Goal: Transaction & Acquisition: Purchase product/service

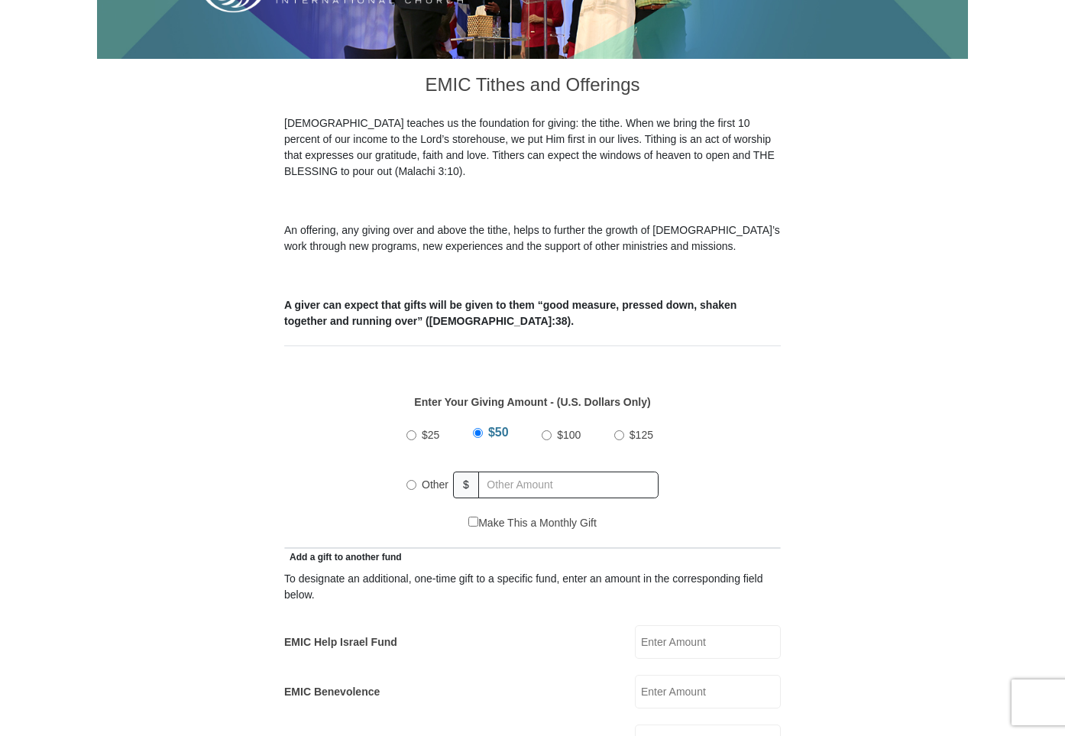
scroll to position [371, 0]
click at [547, 430] on input "$100" at bounding box center [547, 435] width 10 height 10
radio input "true"
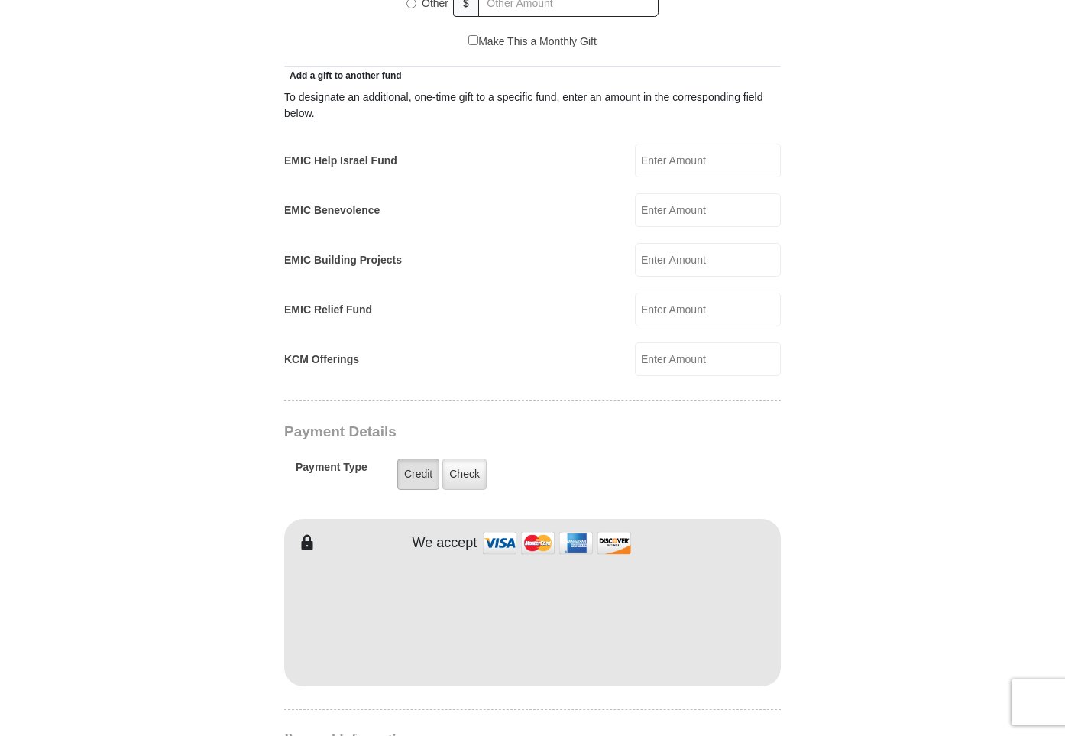
scroll to position [853, 1]
click at [422, 458] on label "Credit" at bounding box center [418, 473] width 42 height 31
click at [0, 0] on input "Credit" at bounding box center [0, 0] width 0 height 0
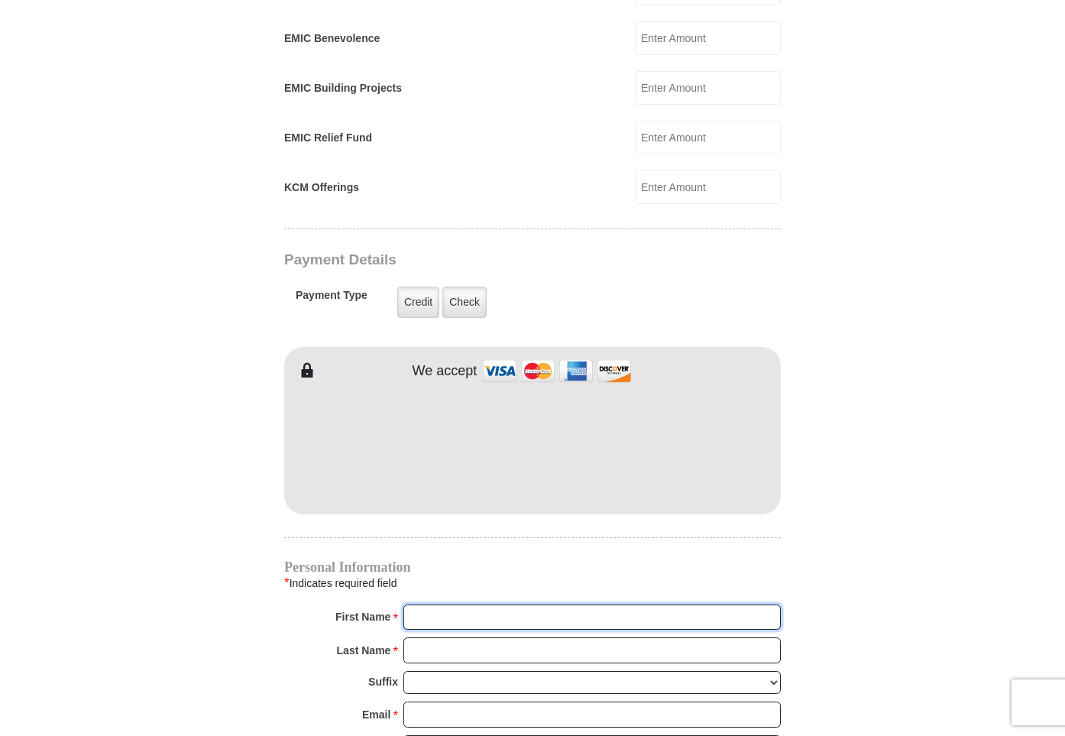
scroll to position [1029, 0]
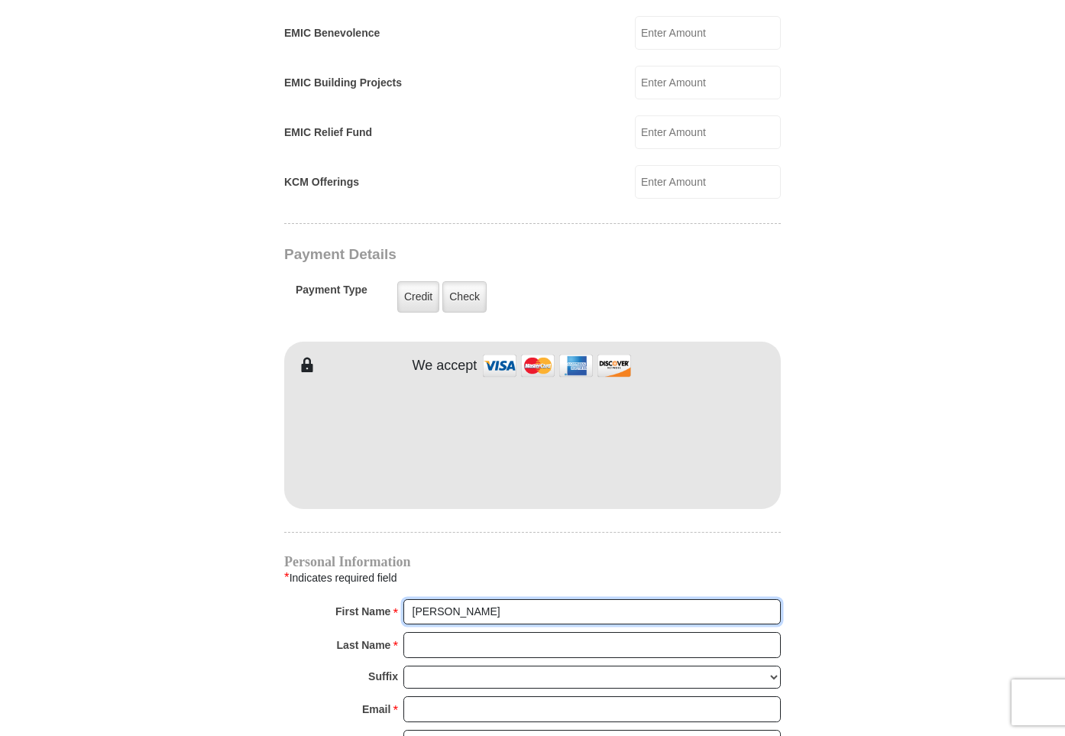
type input "[PERSON_NAME]"
type input "a"
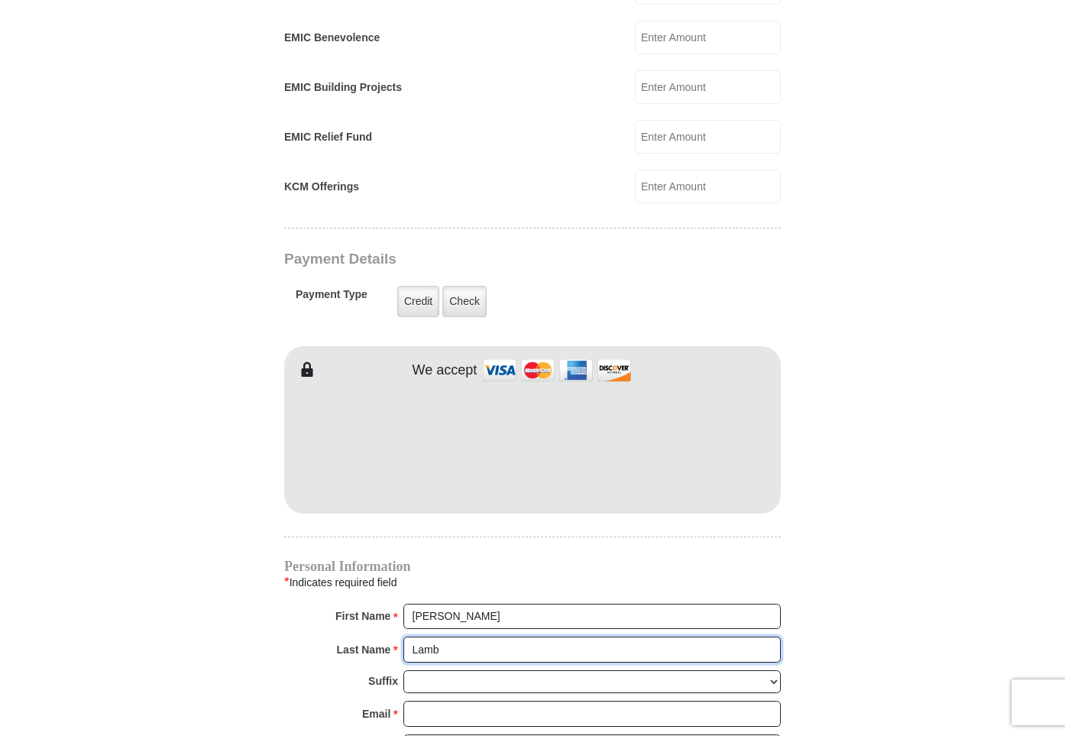
scroll to position [1024, 1]
type input "Lamb"
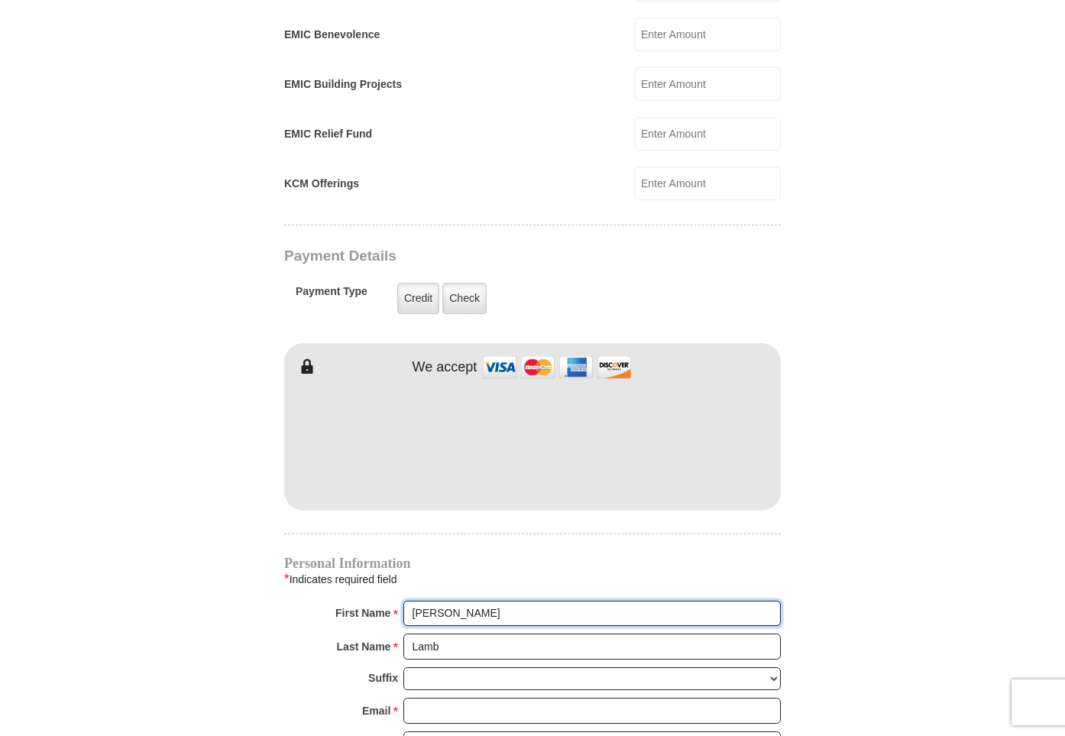
click at [445, 600] on input "[PERSON_NAME]" at bounding box center [591, 613] width 377 height 26
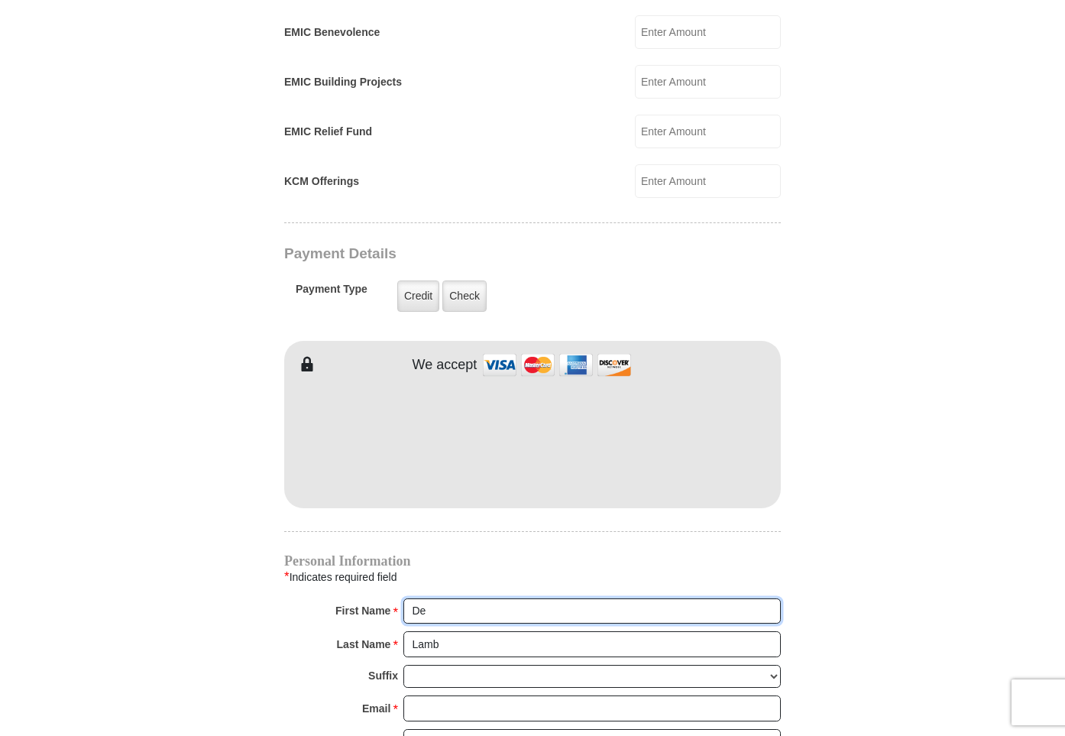
type input "D"
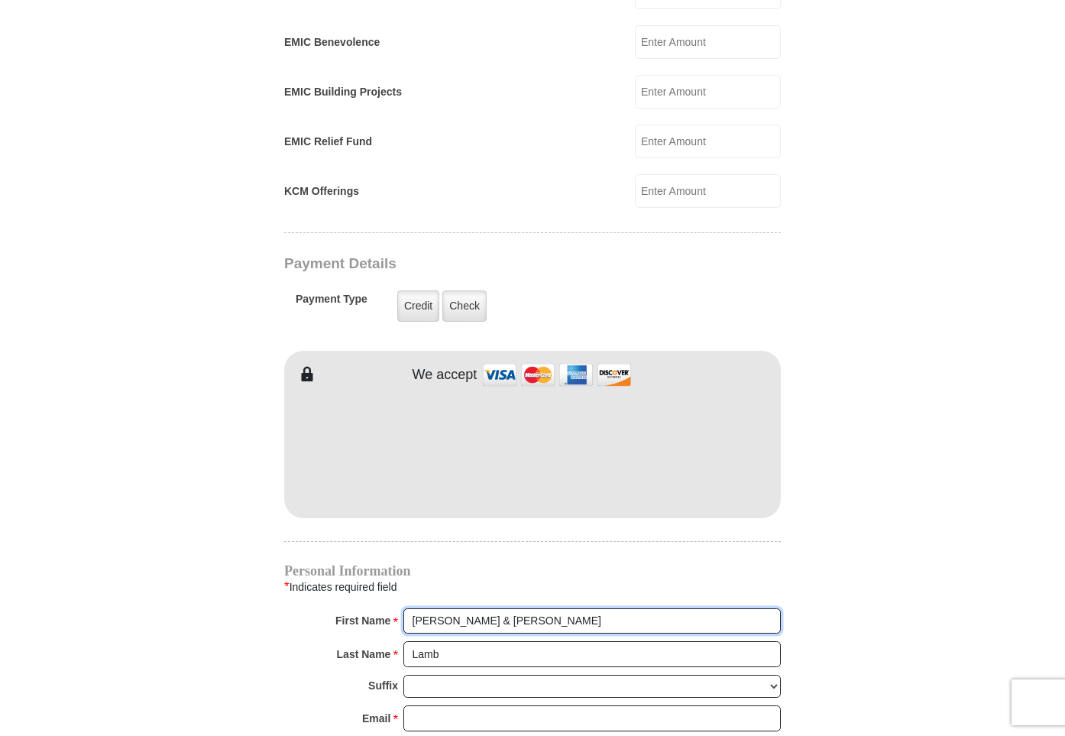
scroll to position [1021, 0]
type input "[PERSON_NAME] & [PERSON_NAME]"
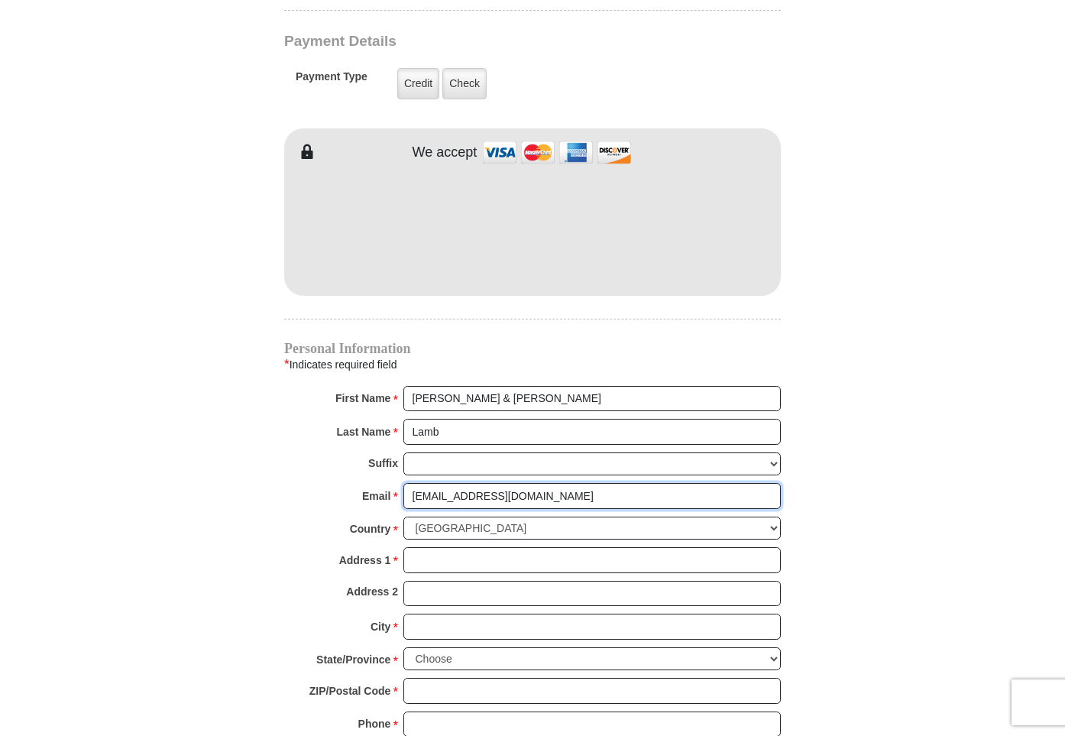
scroll to position [1243, 0]
type input "[EMAIL_ADDRESS][DOMAIN_NAME]"
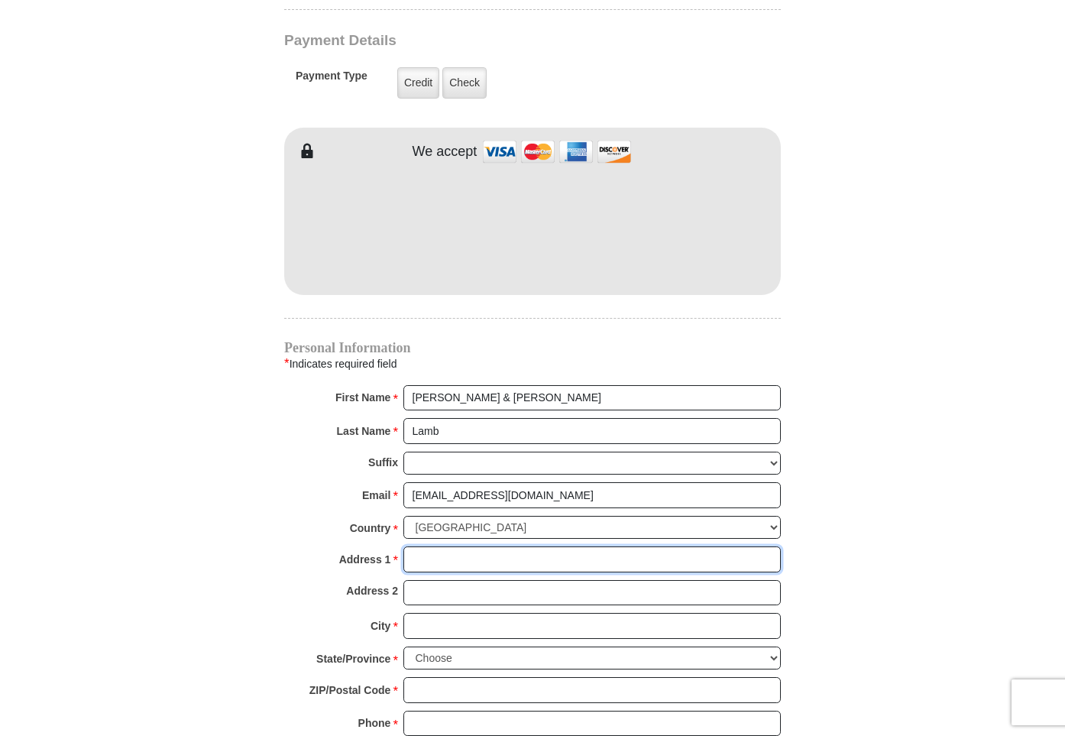
scroll to position [1244, 0]
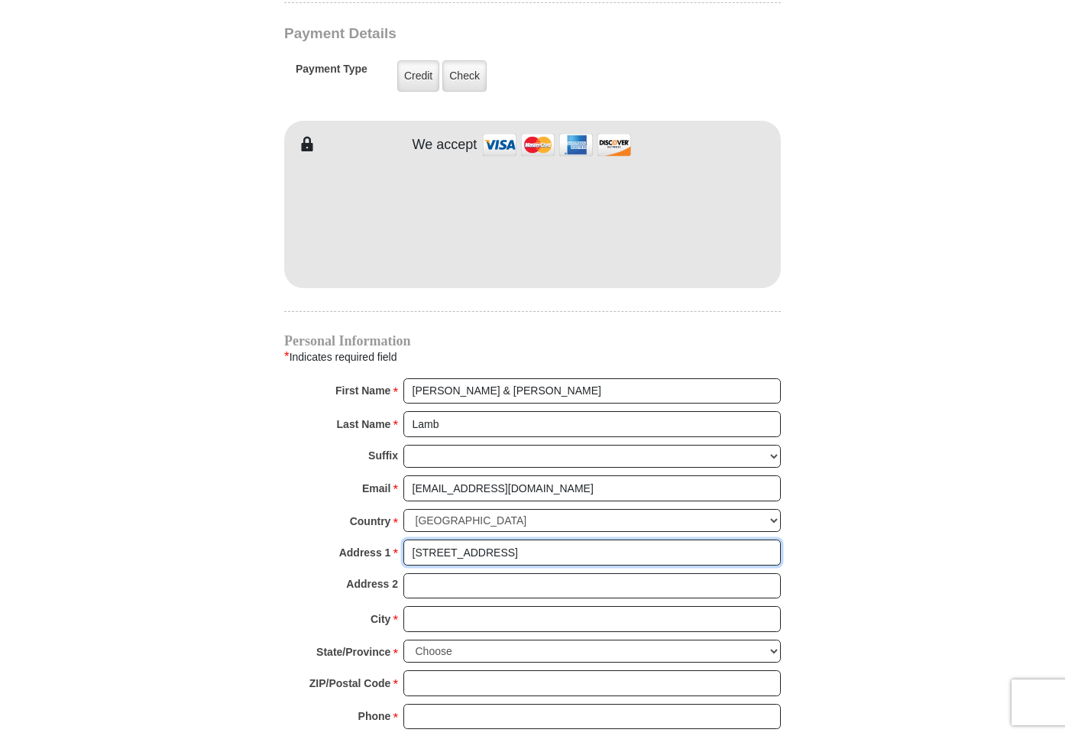
type input "[STREET_ADDRESS]"
click at [330, 573] on div "Address 2" at bounding box center [532, 590] width 497 height 34
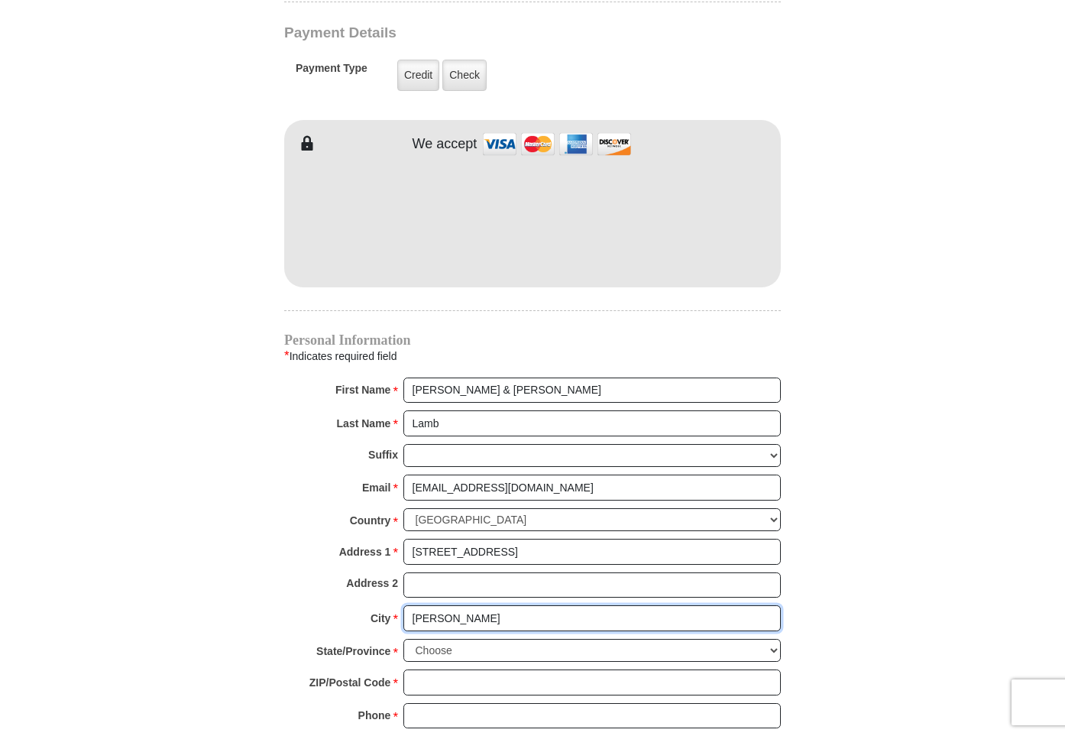
click at [584, 605] on input "[PERSON_NAME]" at bounding box center [591, 618] width 377 height 26
type input "[PERSON_NAME]"
select select "SC"
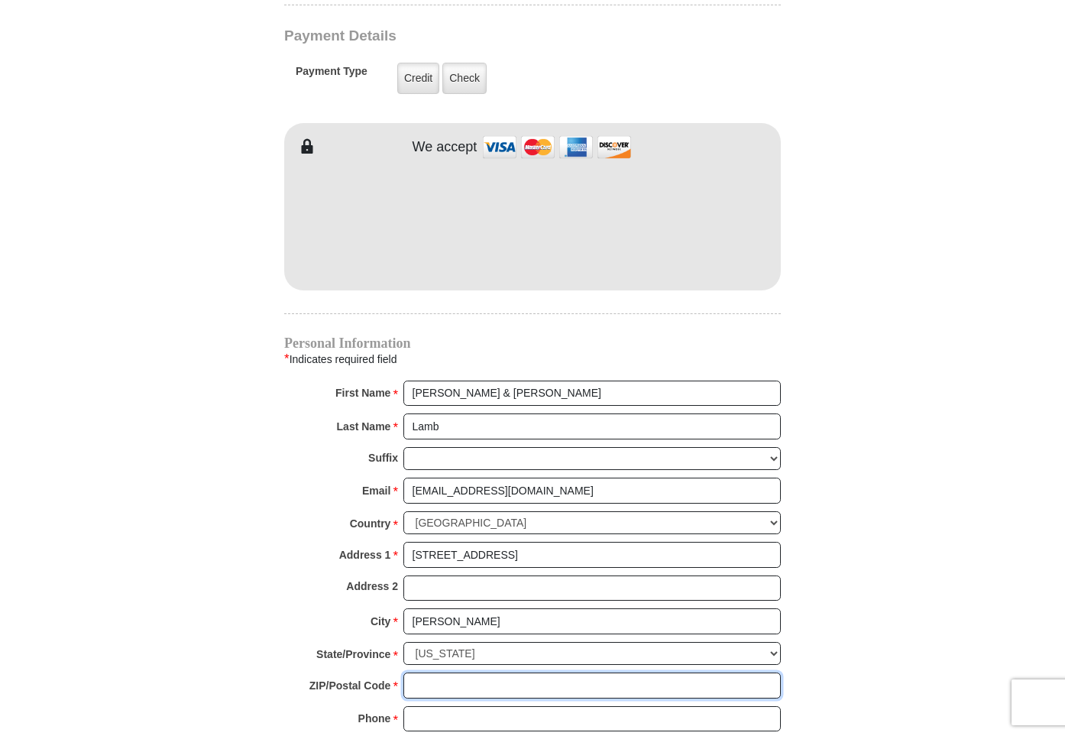
scroll to position [1250, 0]
type input "29526"
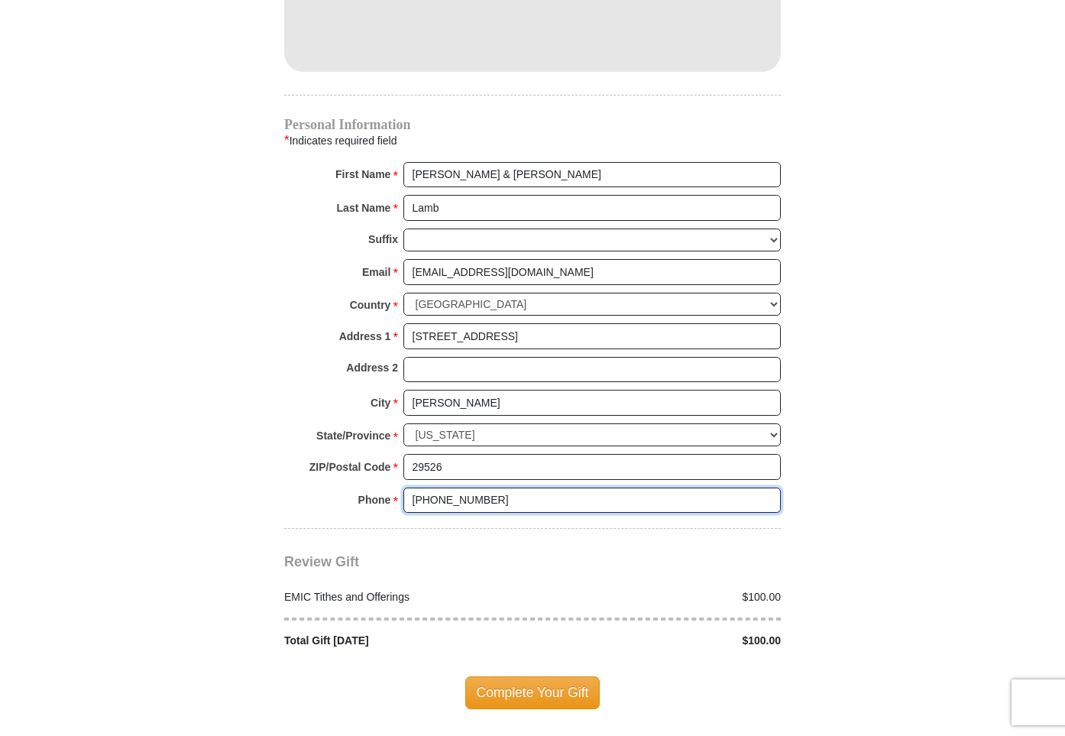
scroll to position [1474, 0]
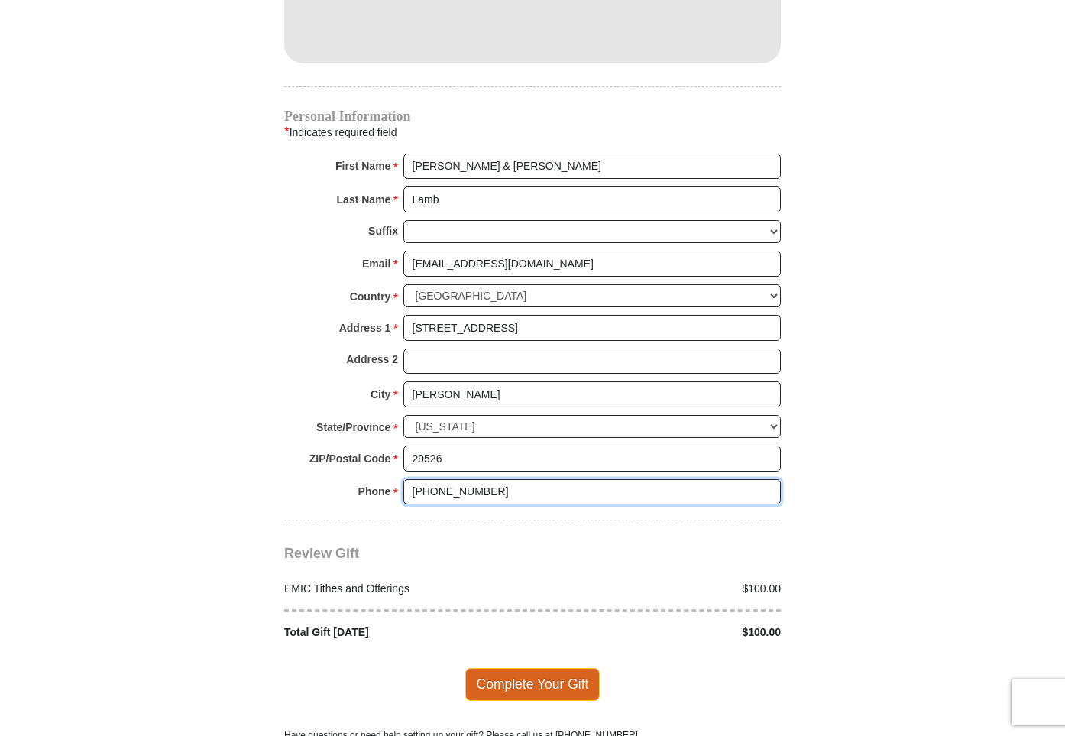
type input "[PHONE_NUMBER]"
click at [552, 668] on span "Complete Your Gift" at bounding box center [532, 684] width 135 height 32
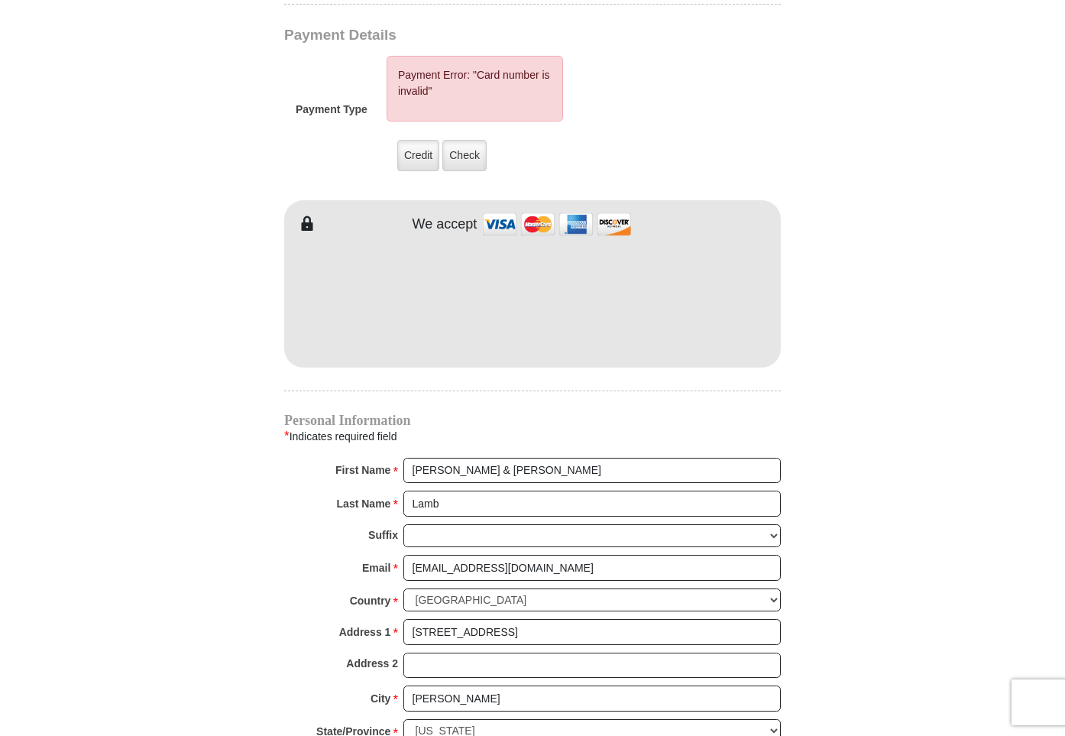
scroll to position [1245, 0]
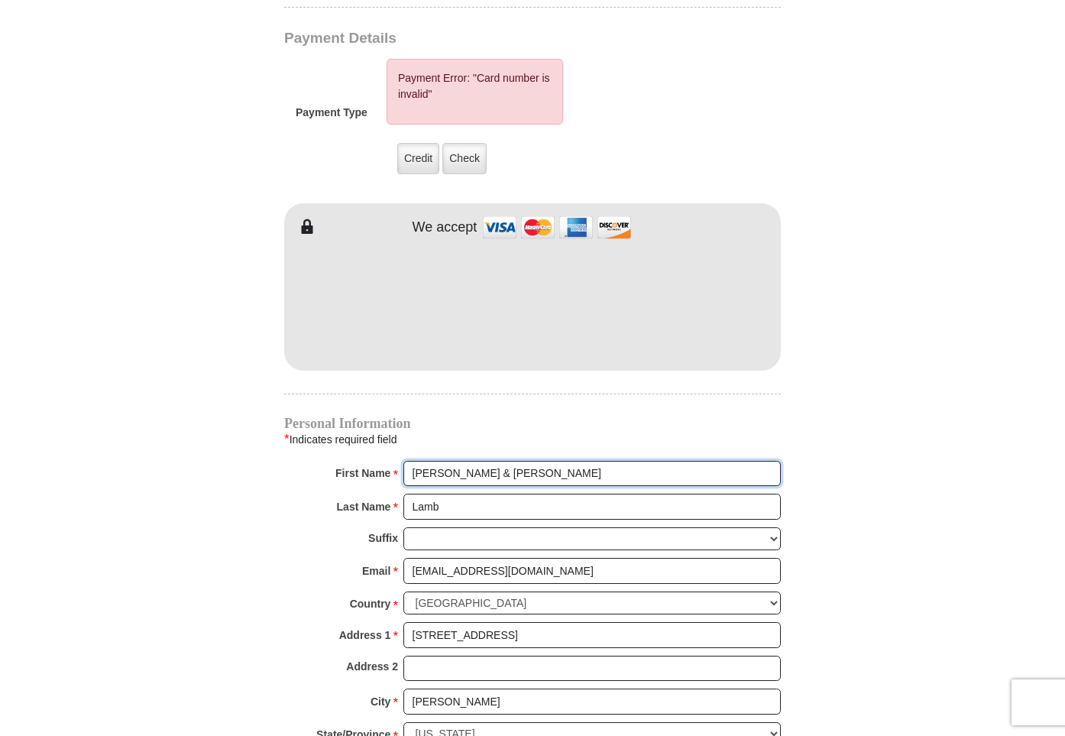
click at [465, 461] on input "[PERSON_NAME] & [PERSON_NAME]" at bounding box center [591, 474] width 377 height 26
type input "[PERSON_NAME] & [PERSON_NAME]"
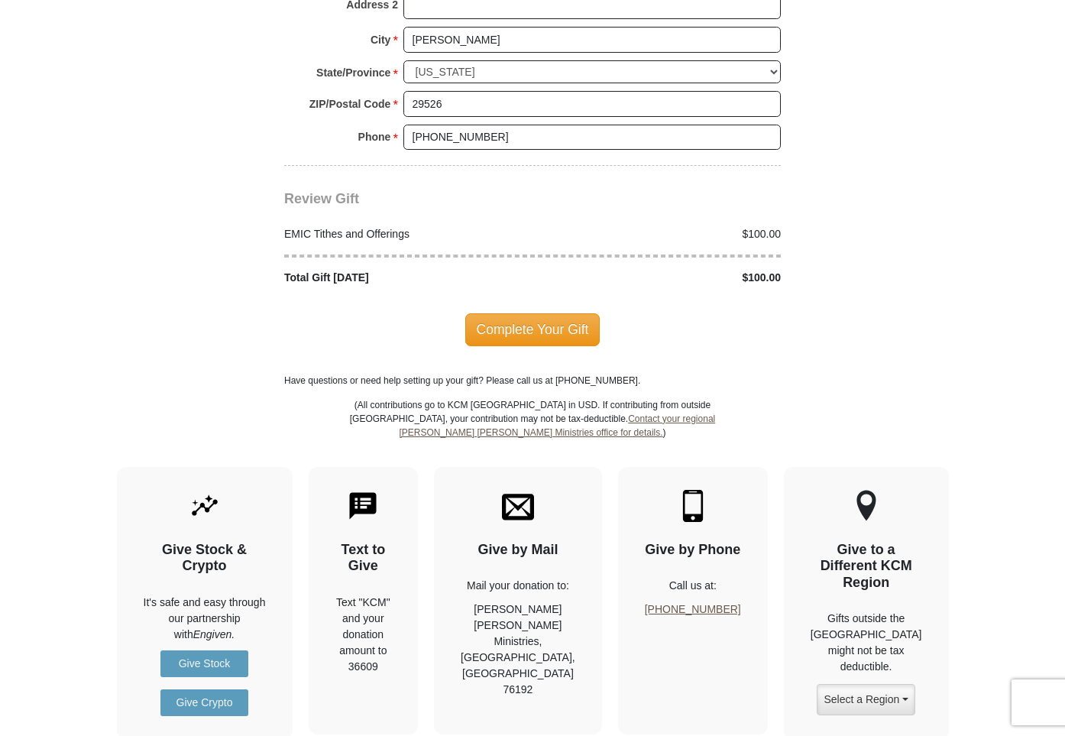
scroll to position [1907, 1]
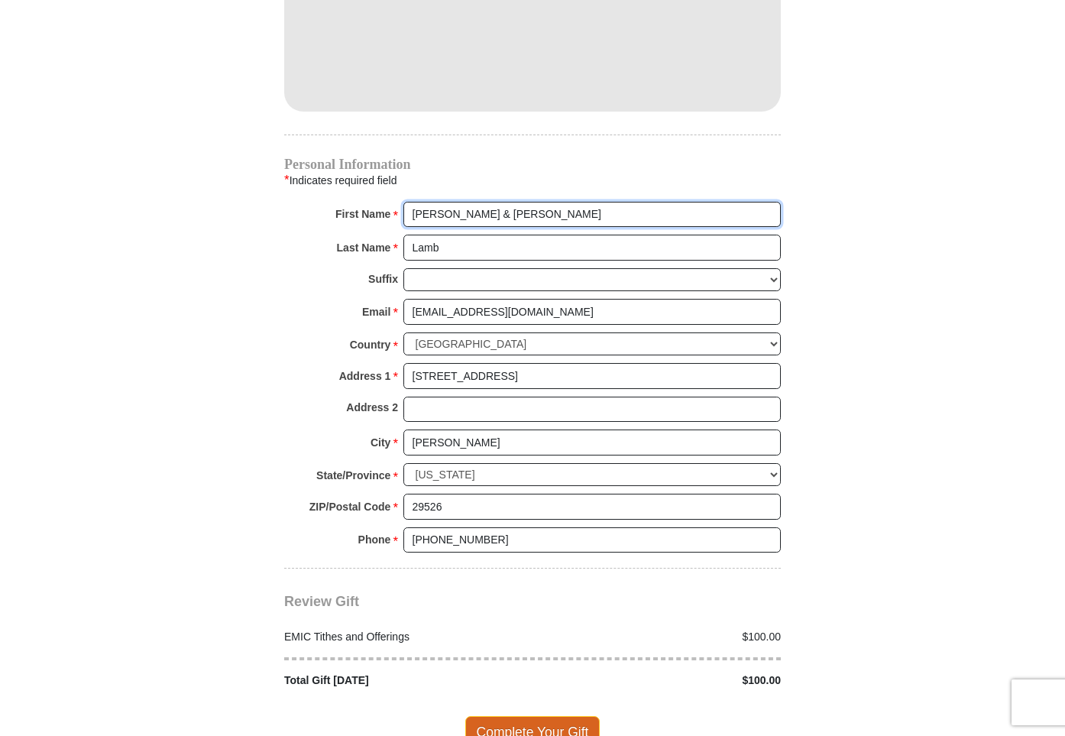
scroll to position [1512, 0]
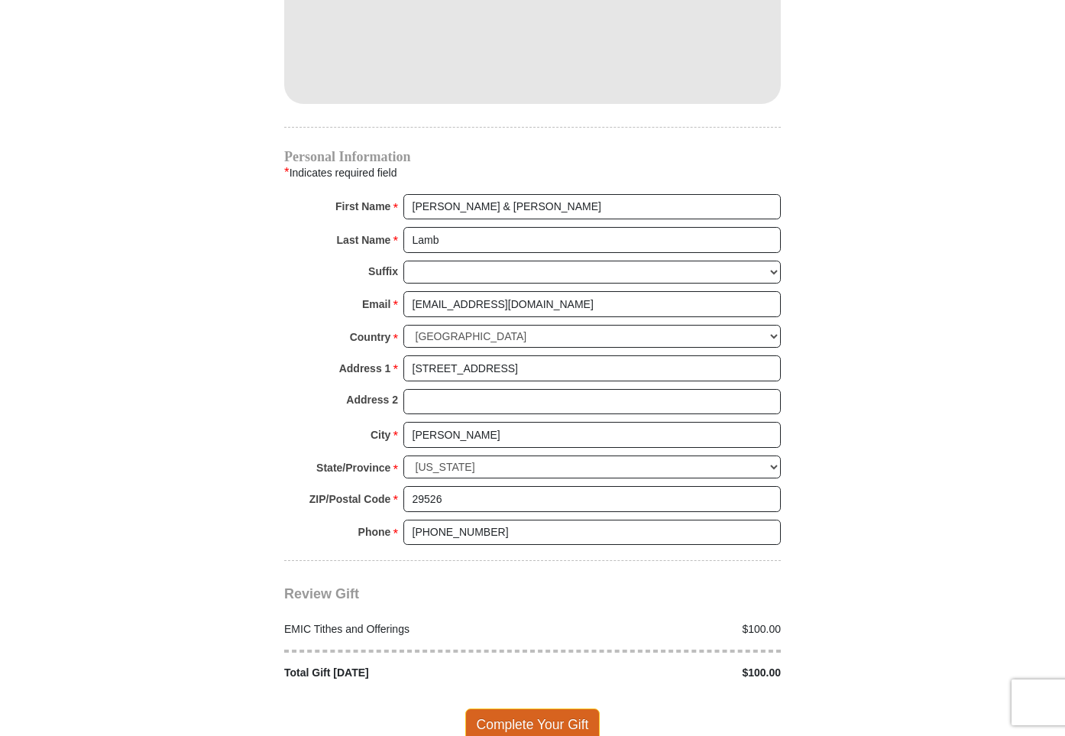
click at [513, 708] on span "Complete Your Gift" at bounding box center [532, 724] width 135 height 32
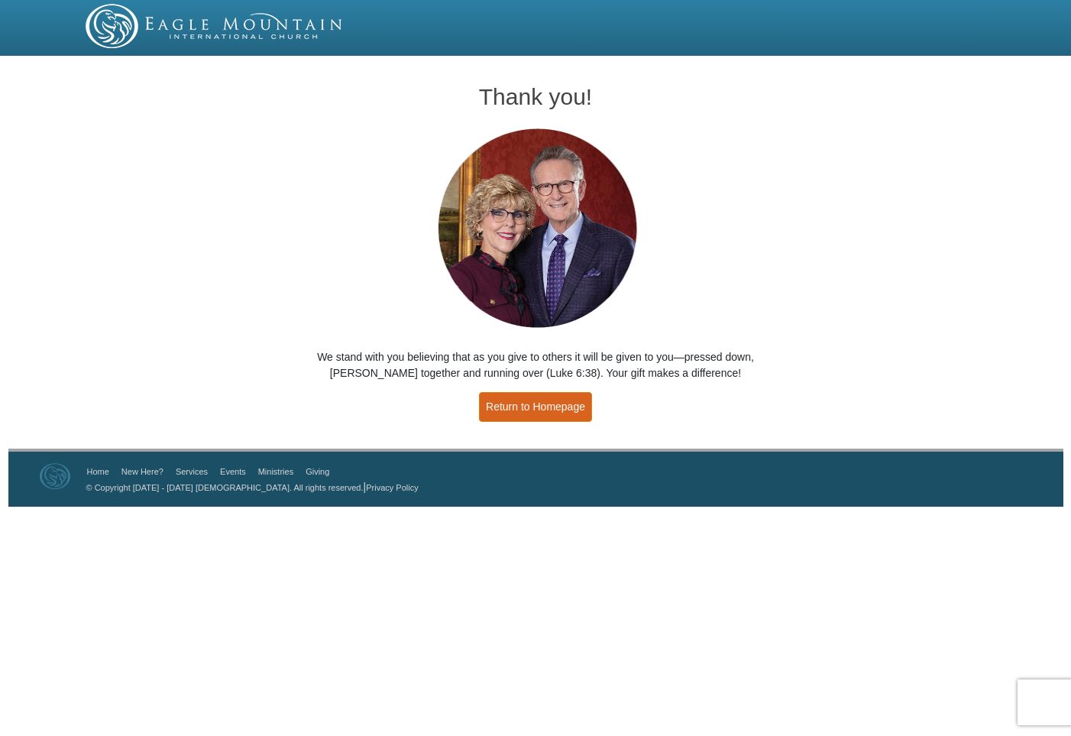
click at [568, 406] on link "Return to Homepage" at bounding box center [535, 407] width 113 height 30
